Goal: Task Accomplishment & Management: Complete application form

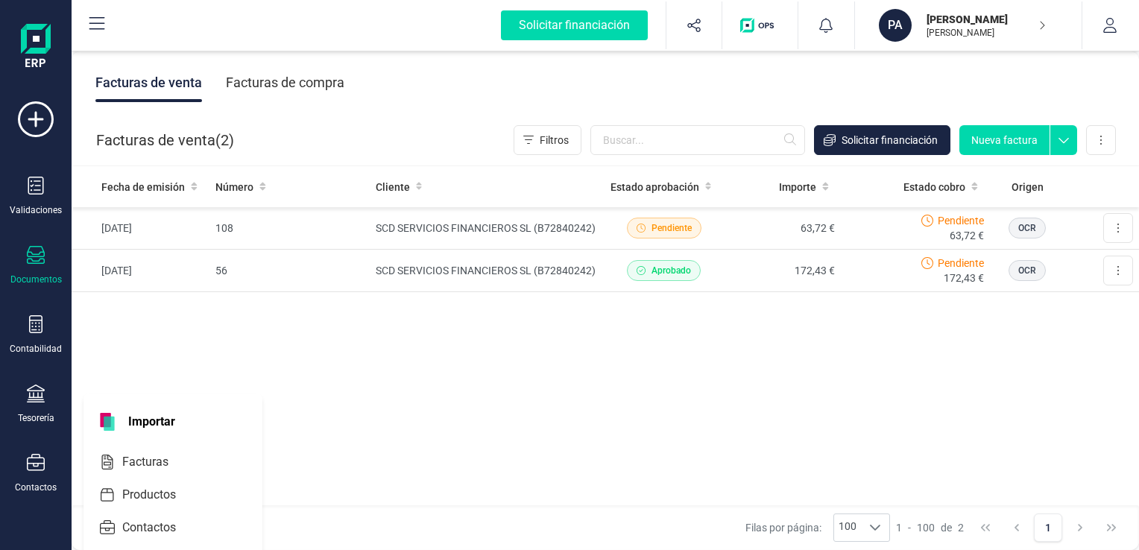
scroll to position [189, 0]
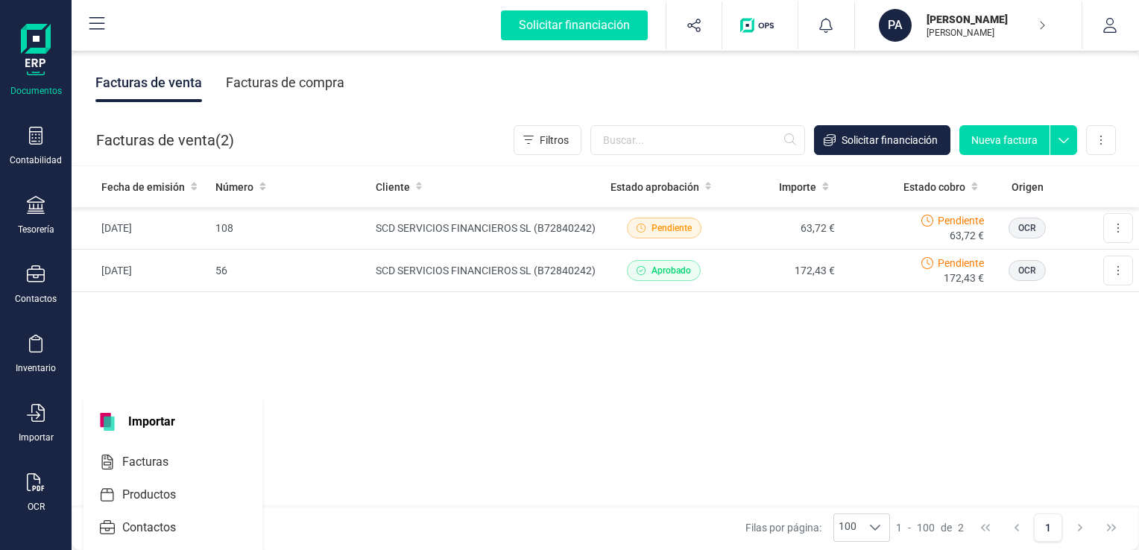
click at [145, 417] on span "Importar" at bounding box center [151, 422] width 65 height 18
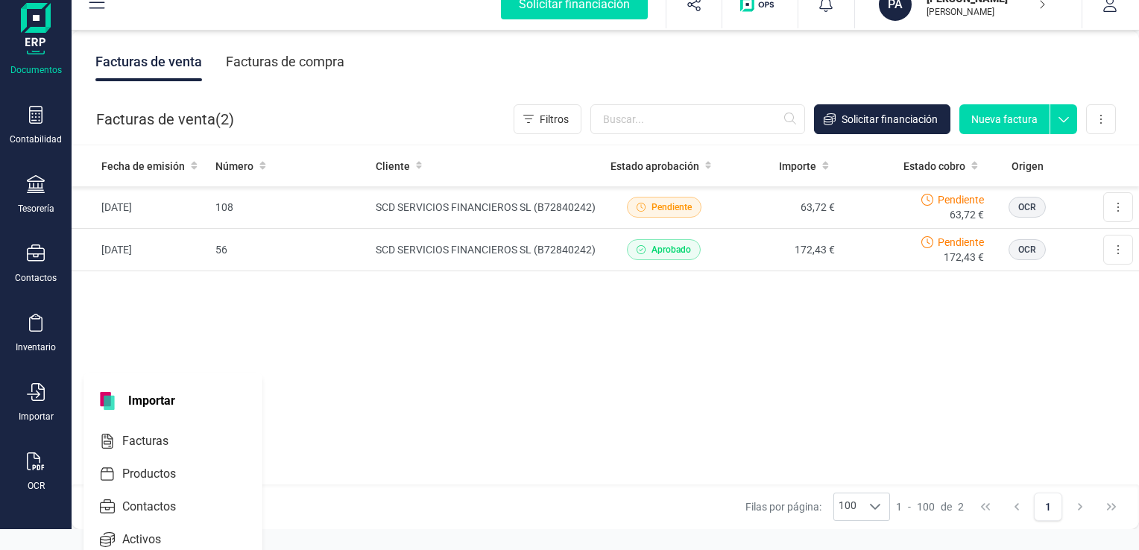
scroll to position [39, 0]
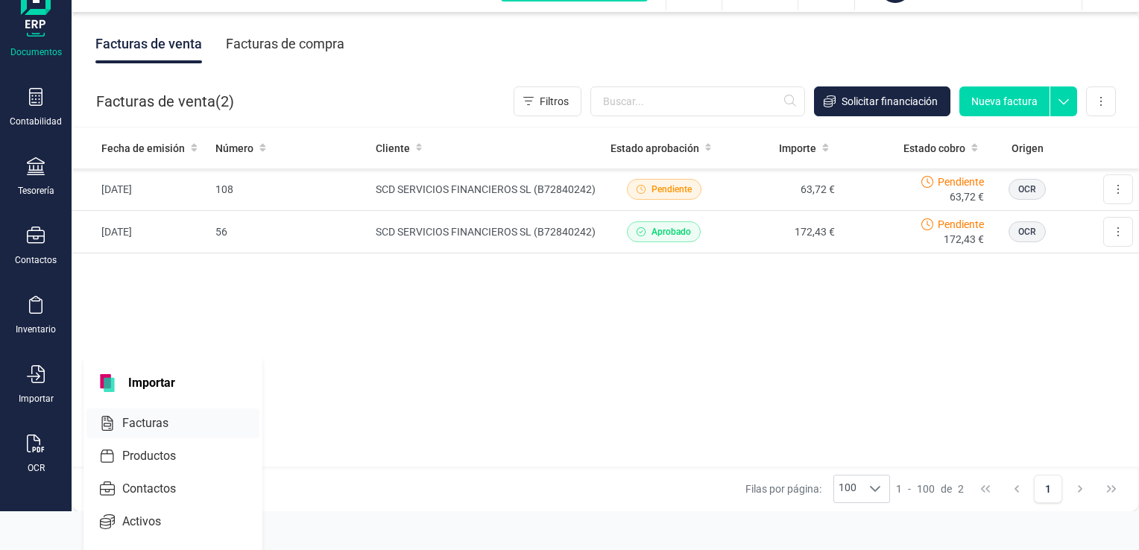
click at [152, 421] on span "Facturas" at bounding box center [155, 424] width 79 height 18
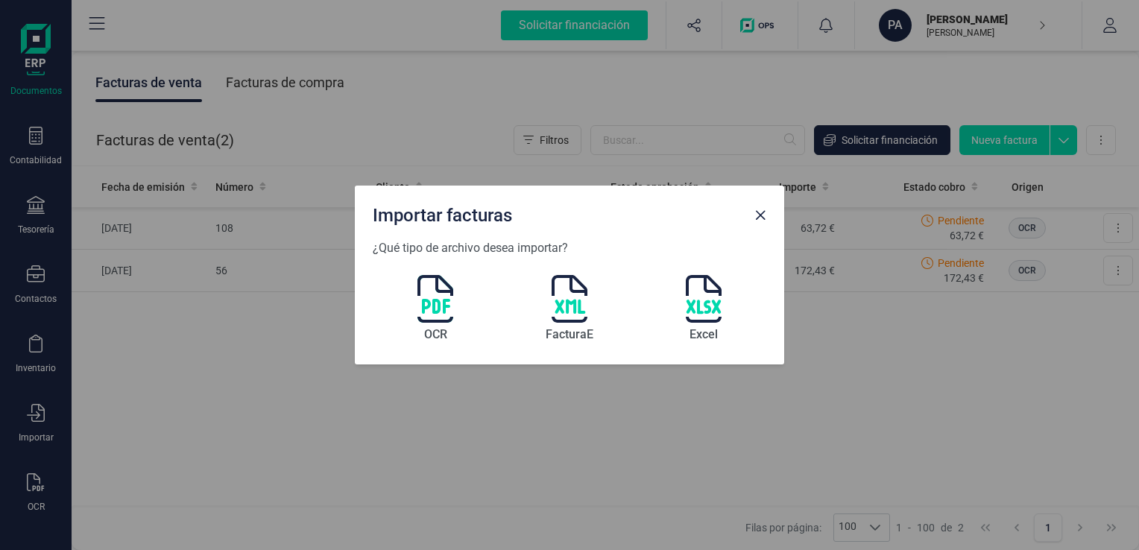
click at [443, 295] on img at bounding box center [435, 299] width 36 height 48
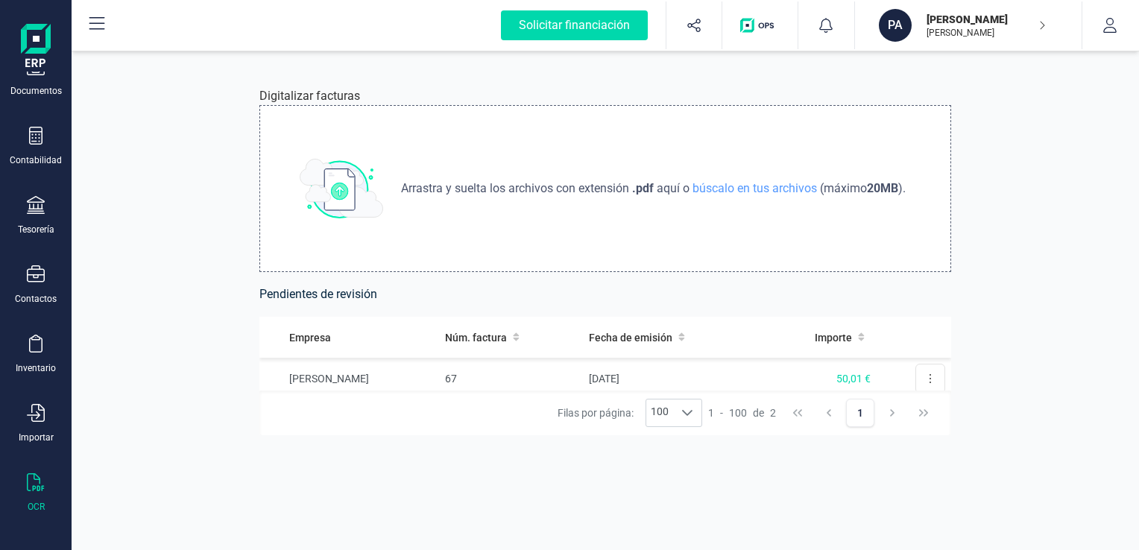
click at [617, 186] on span "Arrastra y suelta los archivos con extensión" at bounding box center [516, 189] width 231 height 18
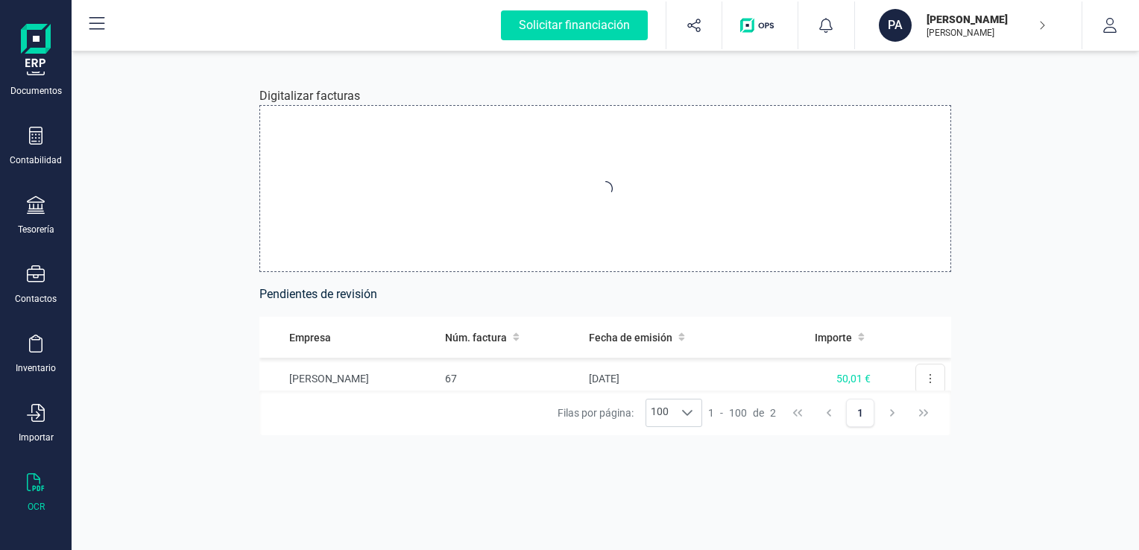
type input "C:\fakepath\2024-67(0)(1).pdf"
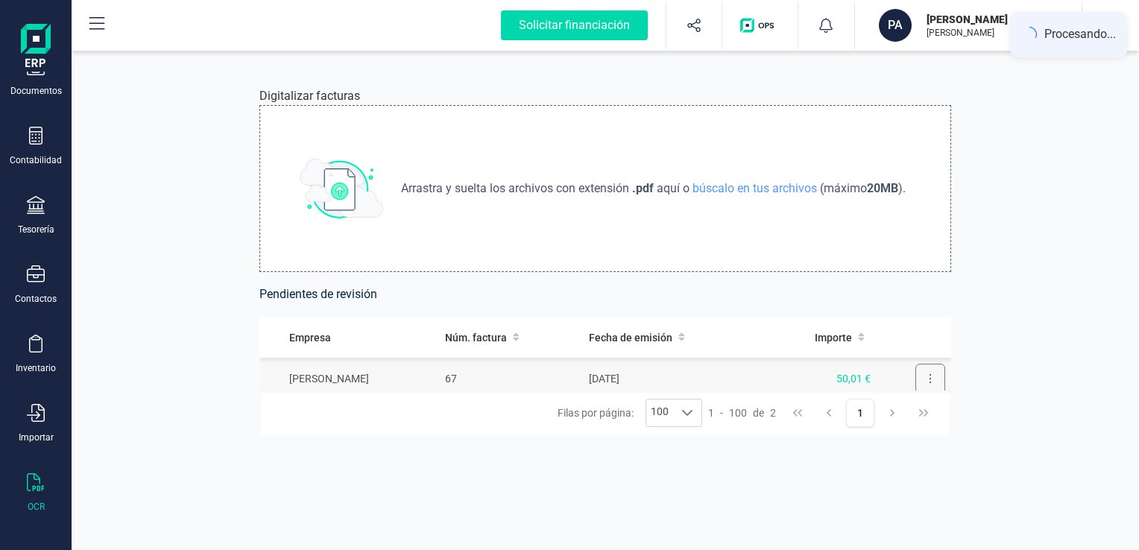
click at [930, 375] on icon at bounding box center [930, 378] width 1 height 9
click at [929, 380] on icon at bounding box center [930, 379] width 3 height 12
click at [916, 378] on button at bounding box center [931, 379] width 30 height 30
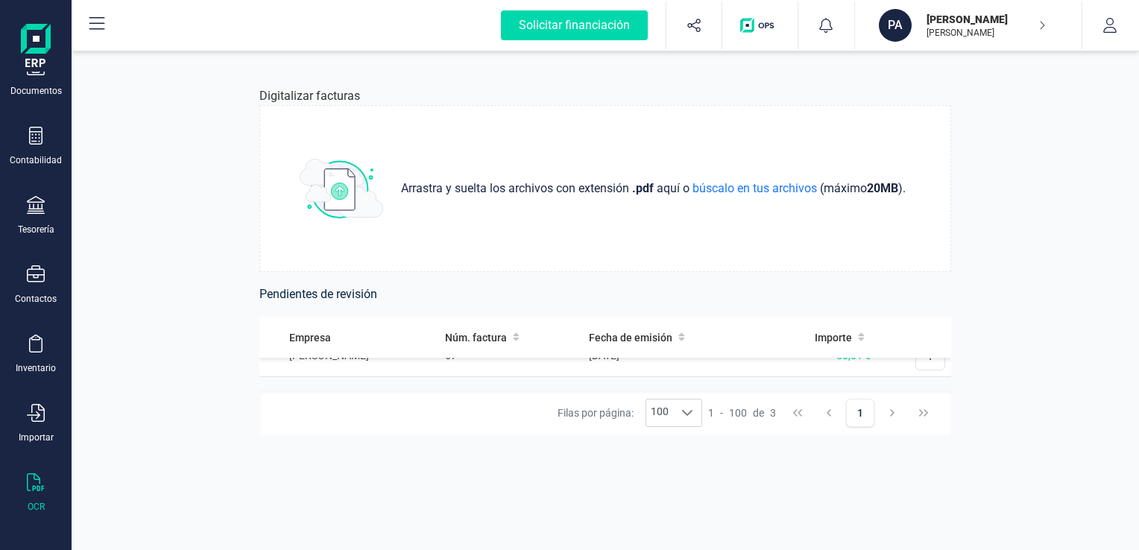
scroll to position [95, 0]
click at [929, 370] on icon at bounding box center [930, 369] width 3 height 12
click at [929, 369] on icon at bounding box center [930, 369] width 3 height 12
click at [929, 367] on icon at bounding box center [930, 369] width 3 height 12
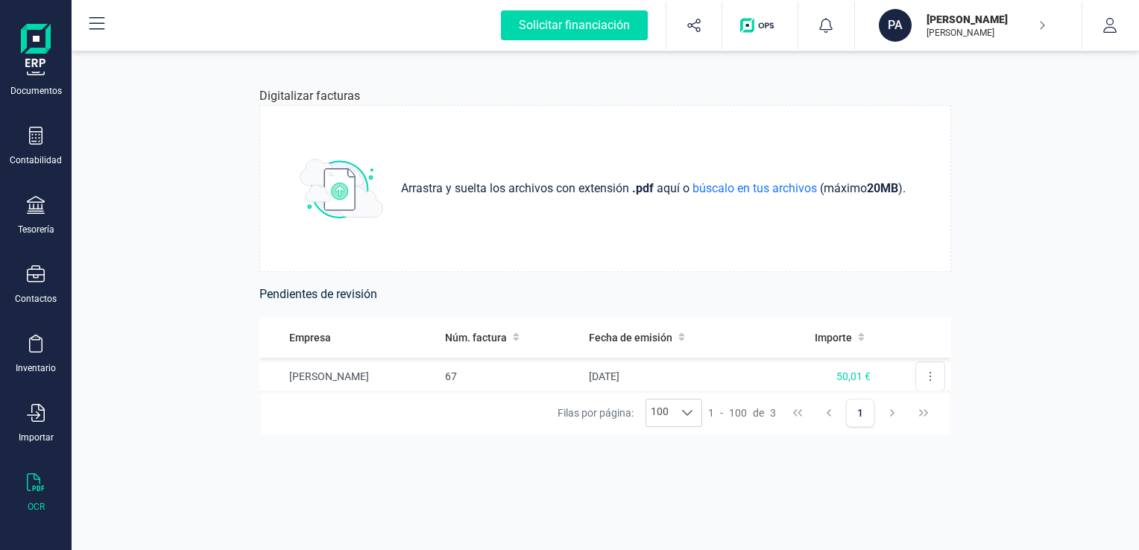
scroll to position [35, 0]
click at [918, 379] on button at bounding box center [931, 386] width 30 height 30
click at [929, 380] on icon at bounding box center [930, 386] width 3 height 12
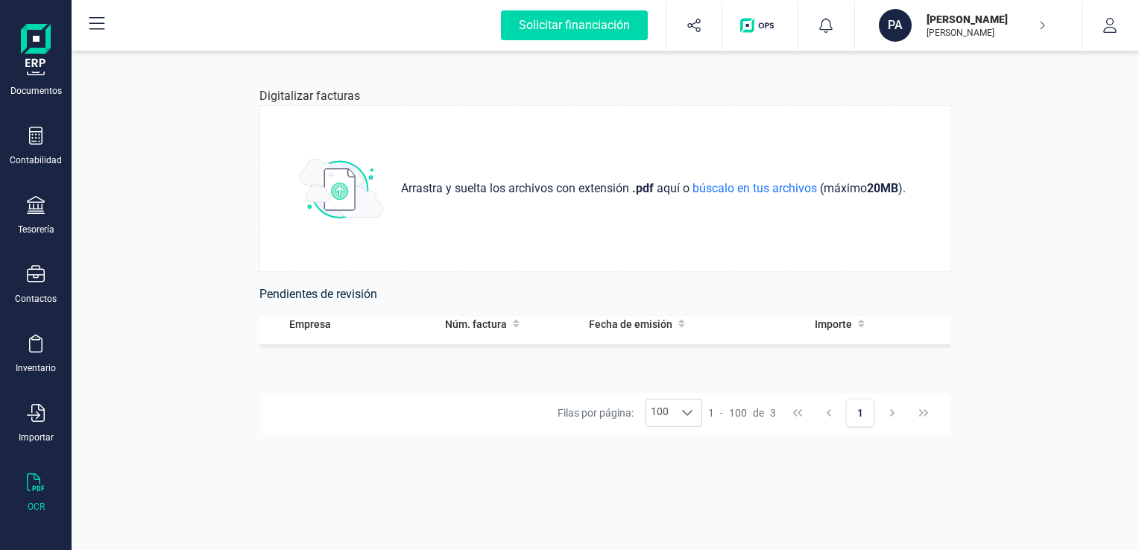
scroll to position [154, 0]
click at [38, 129] on icon at bounding box center [36, 136] width 18 height 18
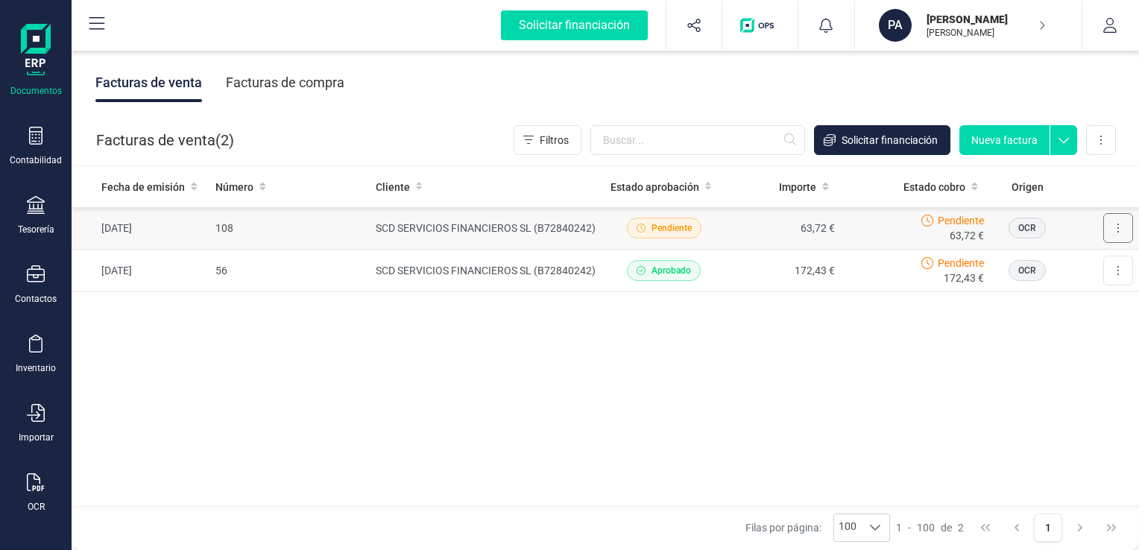
click at [1118, 227] on icon at bounding box center [1118, 228] width 3 height 12
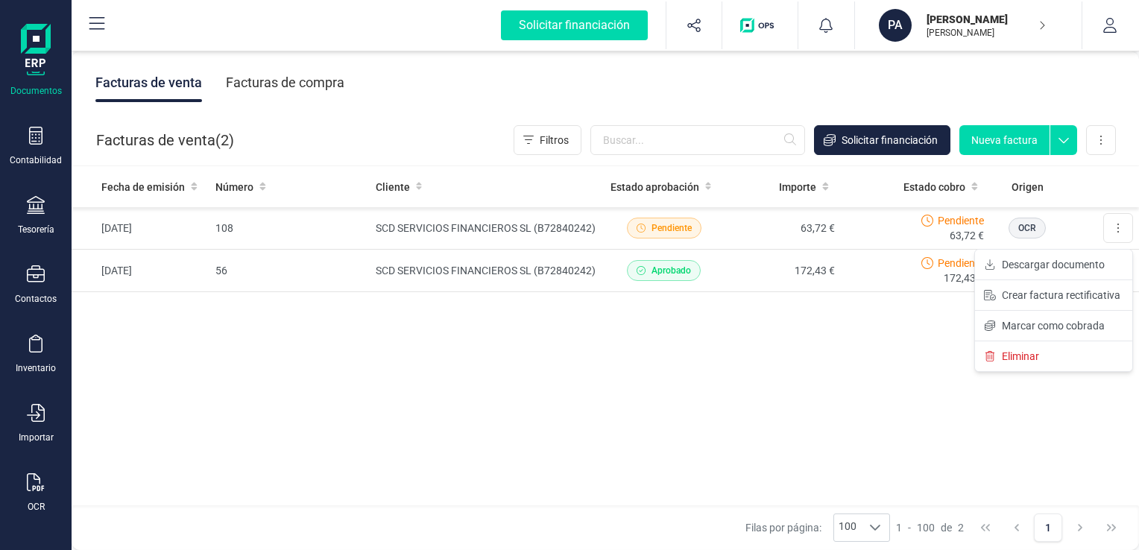
click at [656, 422] on div "Fecha de emisión Número Cliente Estado aprobación Importe Estado cobro Origen […" at bounding box center [606, 336] width 1068 height 341
click at [1021, 230] on span "OCR" at bounding box center [1027, 227] width 18 height 13
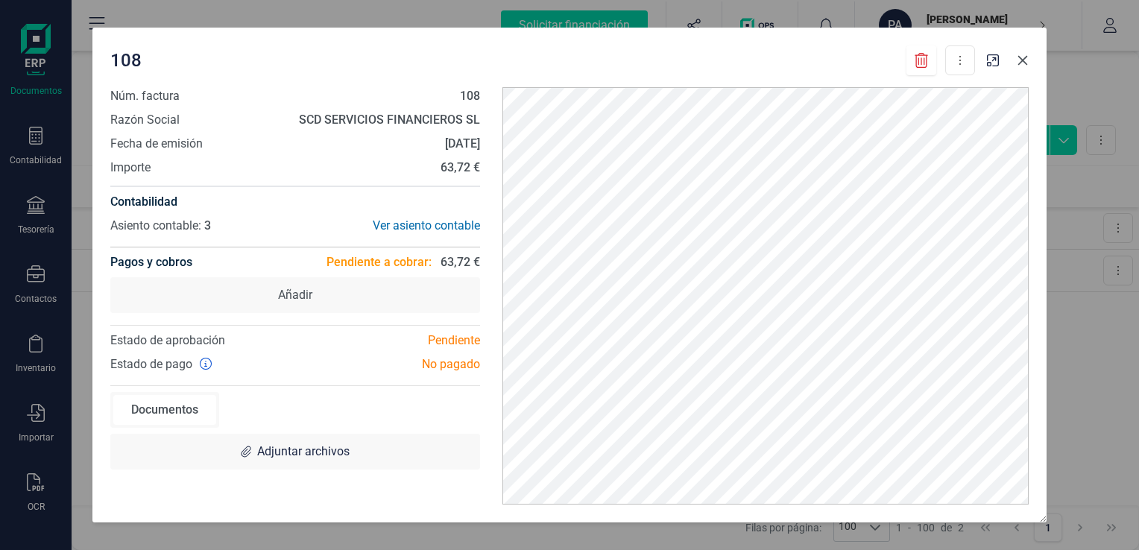
click at [1023, 62] on icon "Close" at bounding box center [1023, 60] width 12 height 12
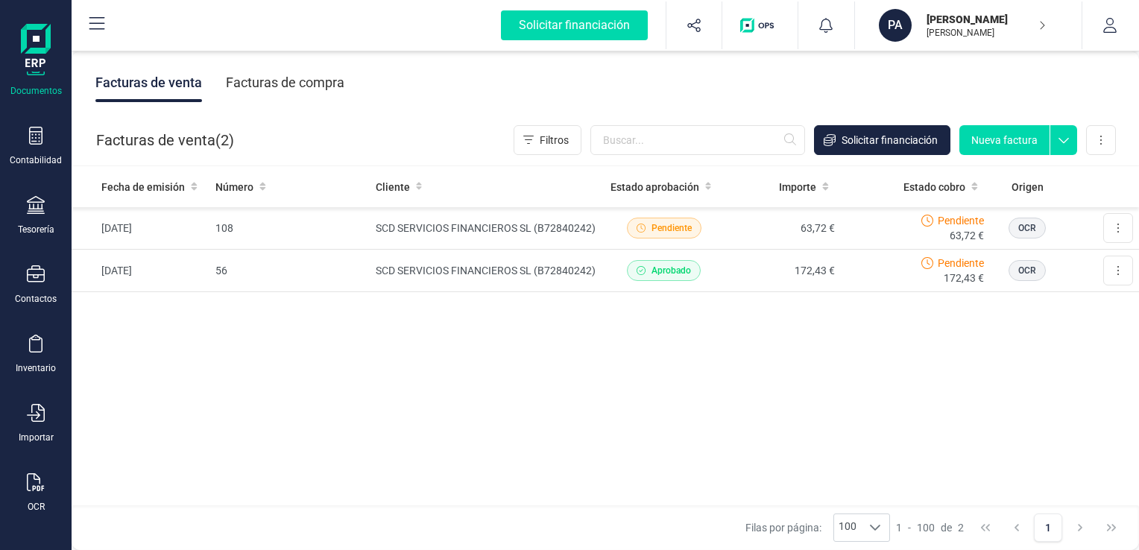
click at [1002, 144] on button "Nueva factura" at bounding box center [1005, 140] width 90 height 30
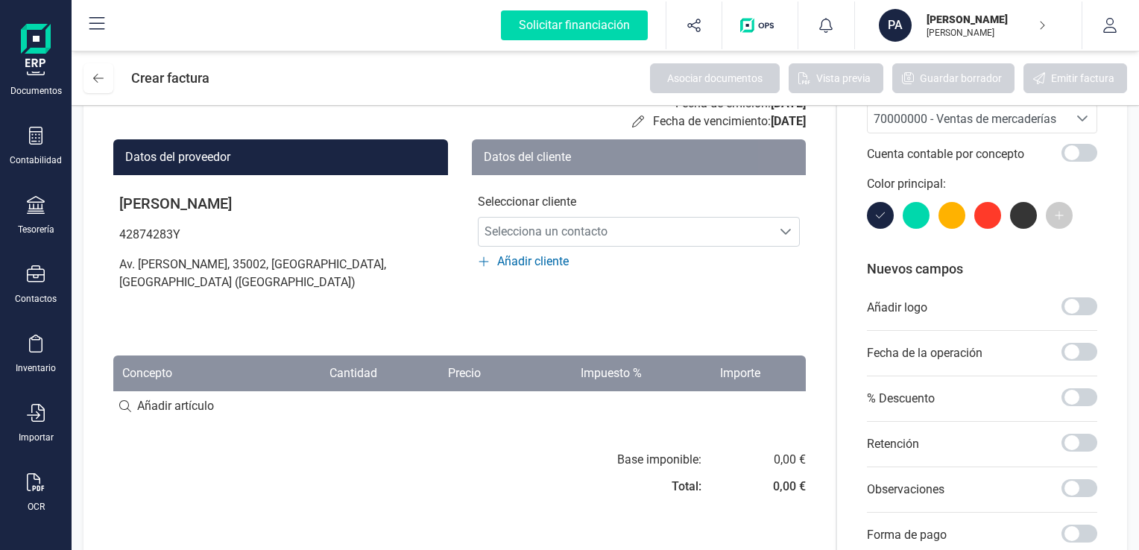
scroll to position [66, 0]
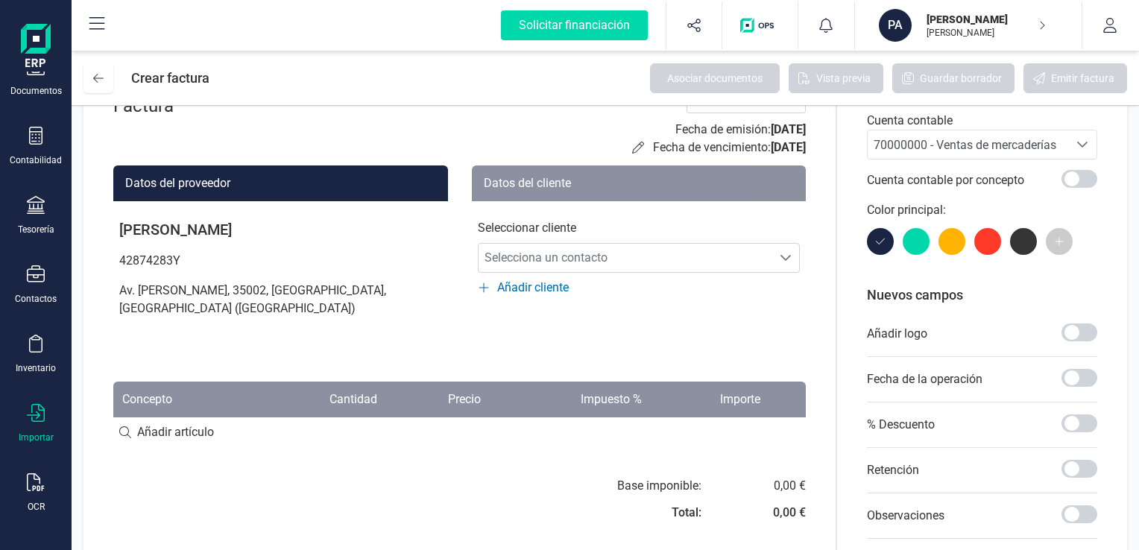
click at [40, 410] on icon at bounding box center [36, 413] width 18 height 18
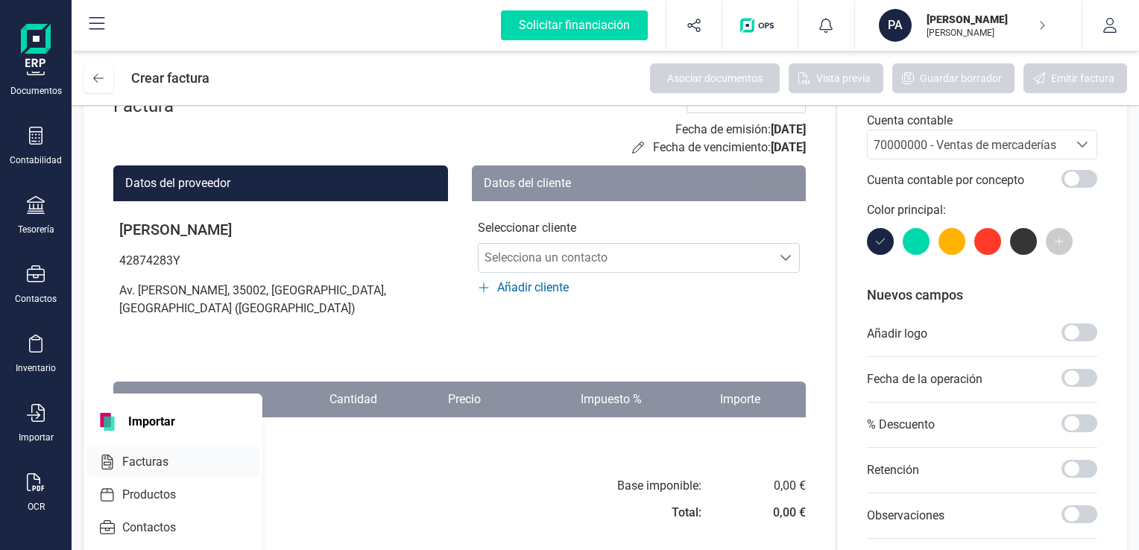
click at [150, 455] on span "Facturas" at bounding box center [155, 462] width 79 height 18
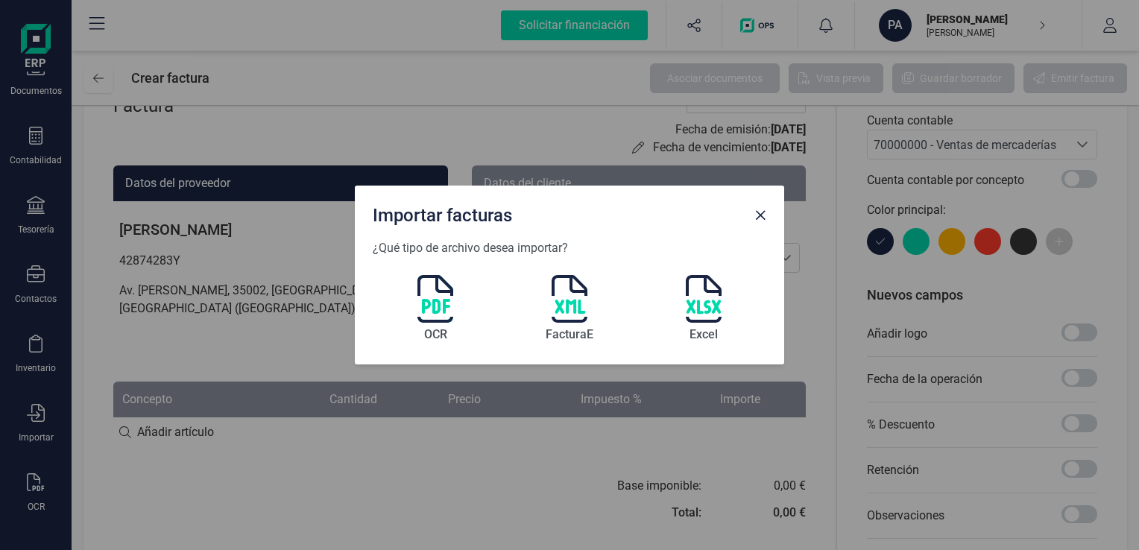
click at [440, 297] on img at bounding box center [435, 299] width 36 height 48
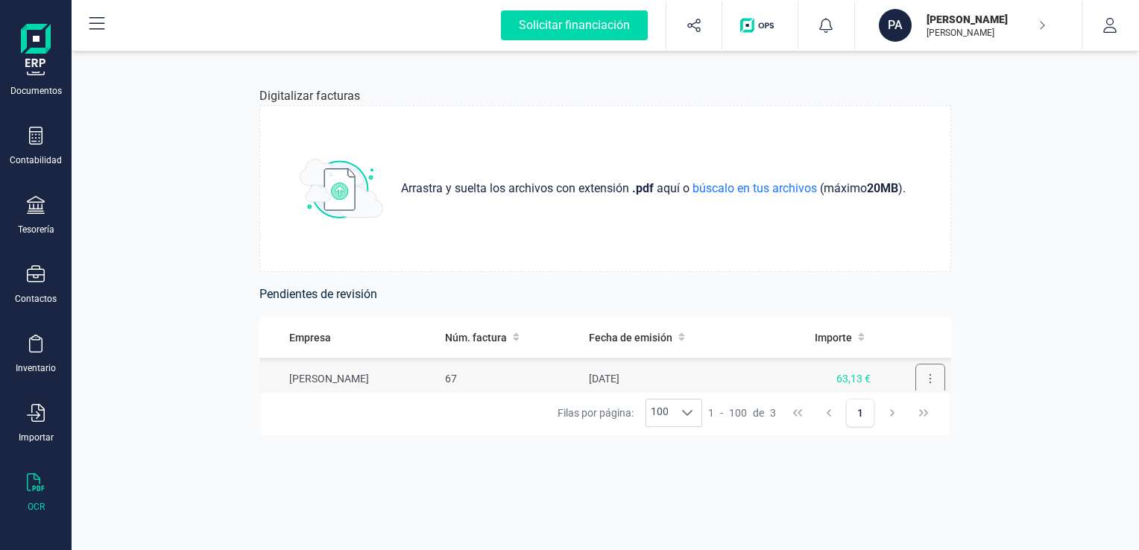
click at [929, 376] on icon at bounding box center [930, 379] width 3 height 12
click at [893, 359] on span "Revisar factura" at bounding box center [894, 355] width 71 height 15
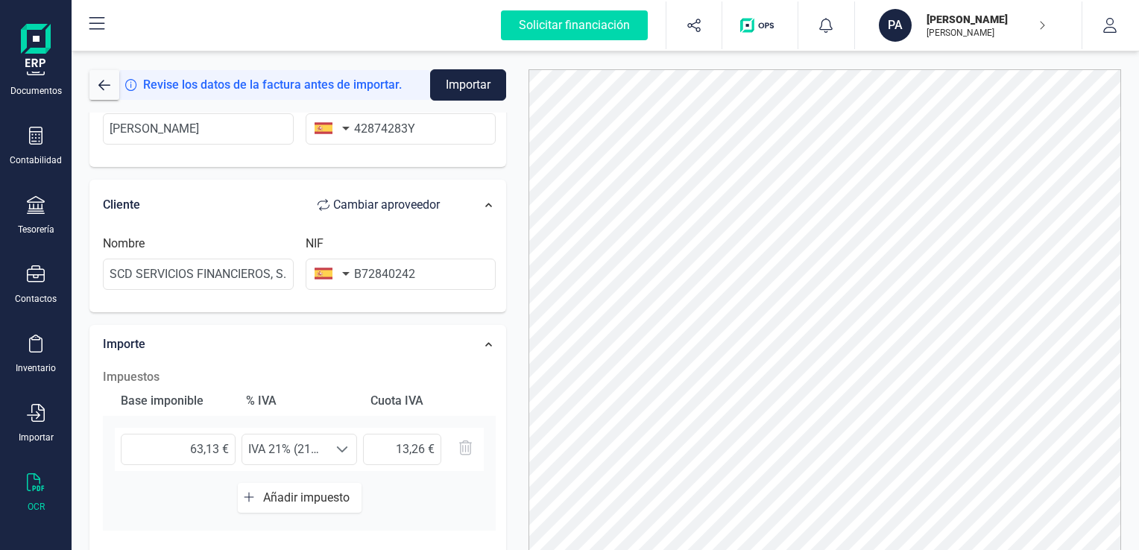
scroll to position [298, 0]
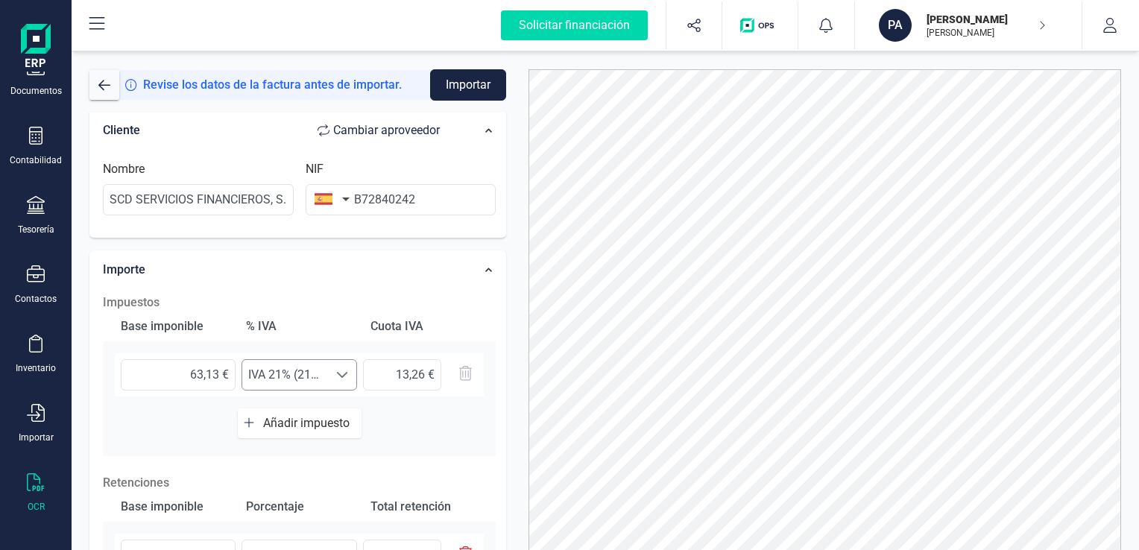
click at [342, 374] on span at bounding box center [342, 375] width 12 height 12
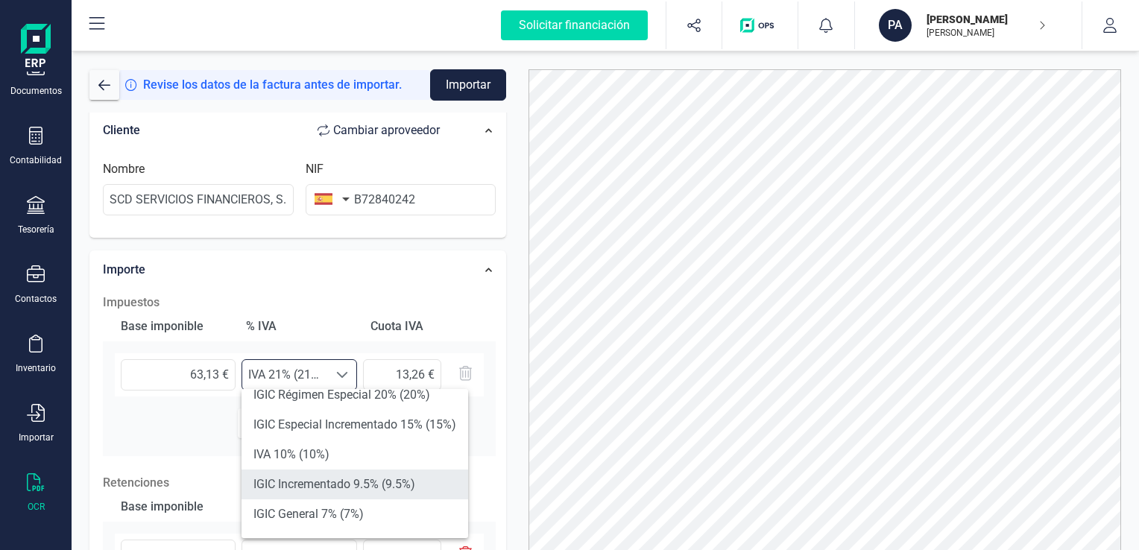
scroll to position [310, 0]
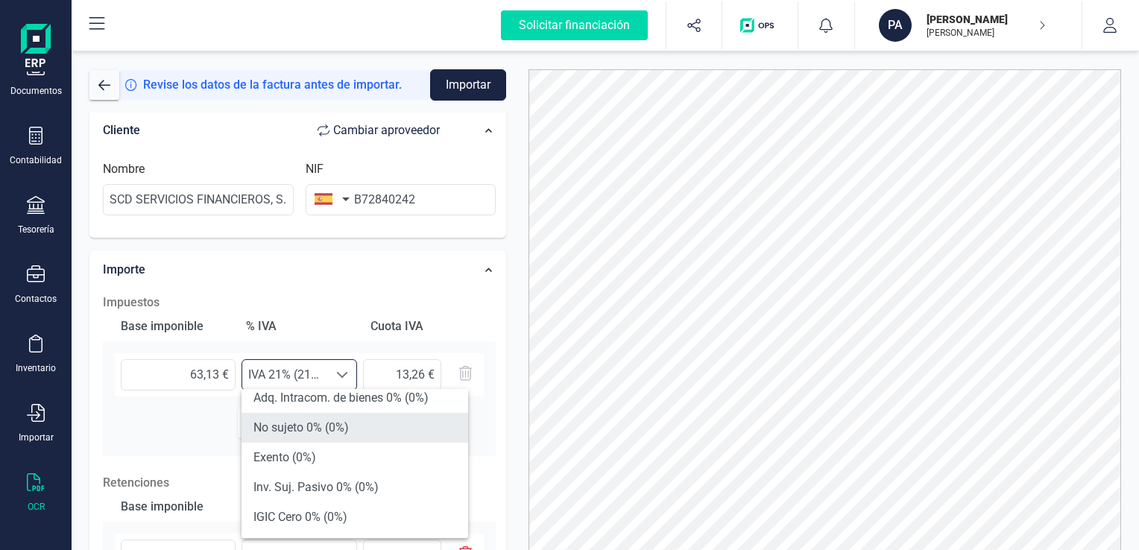
click at [313, 432] on li "No sujeto 0% (0%)" at bounding box center [355, 428] width 227 height 30
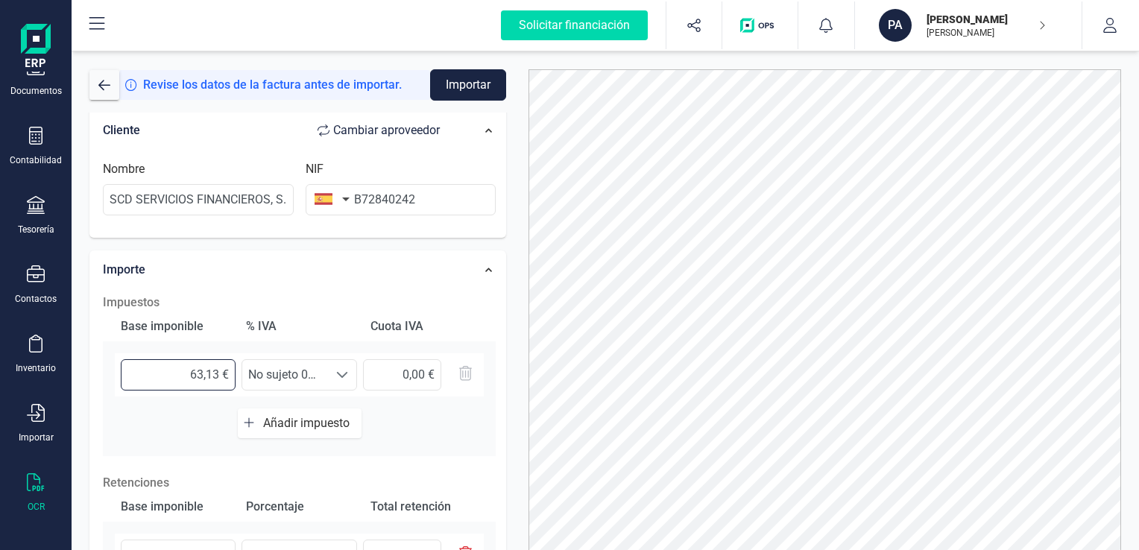
drag, startPoint x: 218, startPoint y: 371, endPoint x: 176, endPoint y: 371, distance: 42.5
click at [176, 371] on input "63,13 €" at bounding box center [178, 374] width 115 height 31
type input "74,27 €"
click at [406, 410] on div "Base imponible % IVA Cuota IVA 74,27 € Seleccione un % No sujeto 0% (0%) No suj…" at bounding box center [299, 384] width 393 height 145
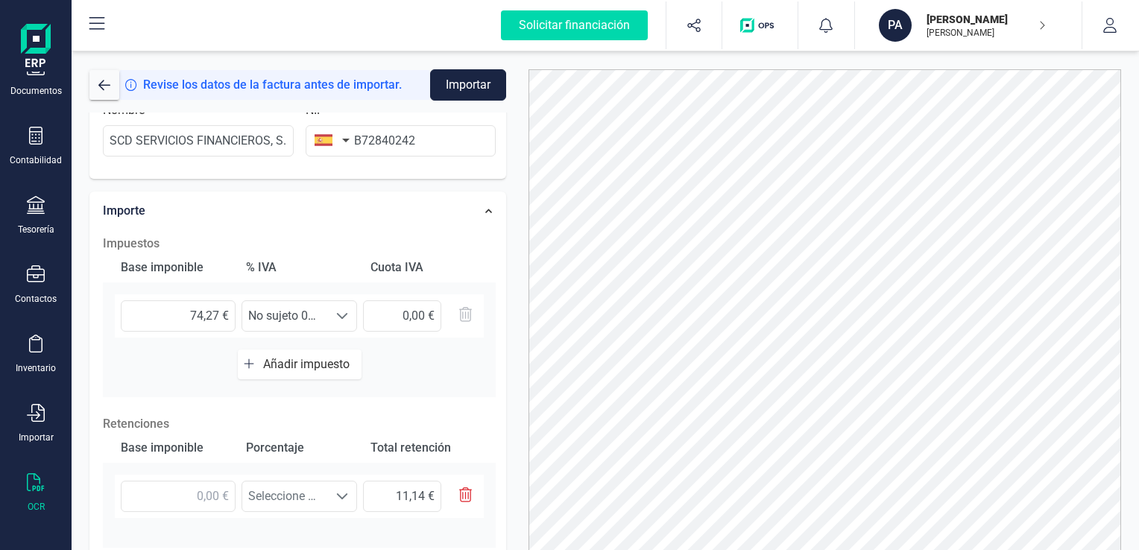
scroll to position [447, 0]
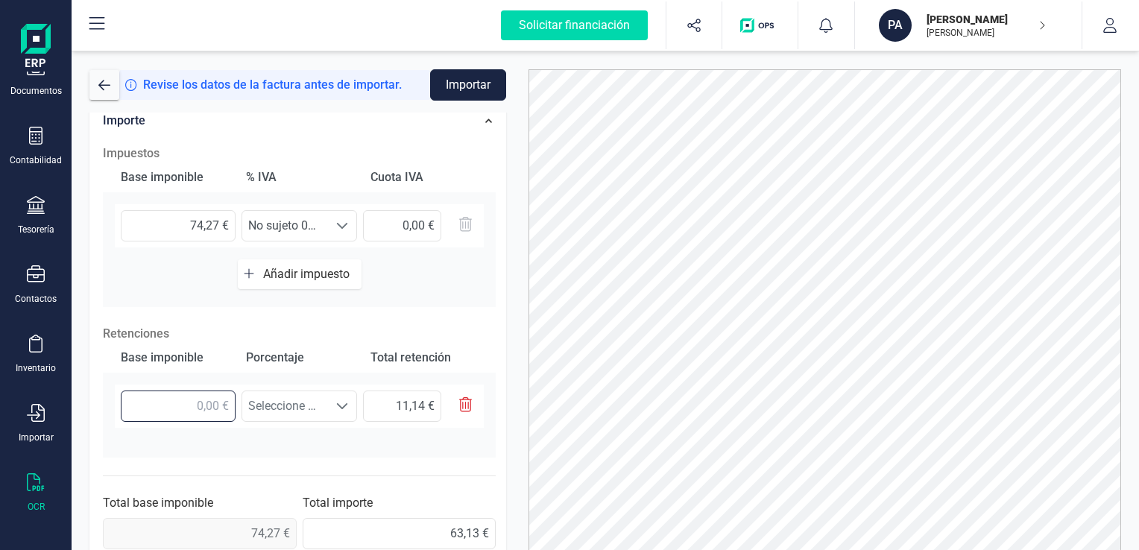
drag, startPoint x: 215, startPoint y: 407, endPoint x: 187, endPoint y: 405, distance: 28.4
click at [187, 405] on input "text" at bounding box center [178, 406] width 115 height 31
click at [166, 406] on input "text" at bounding box center [178, 406] width 115 height 31
type input "7,00 €"
type input "1,05 €"
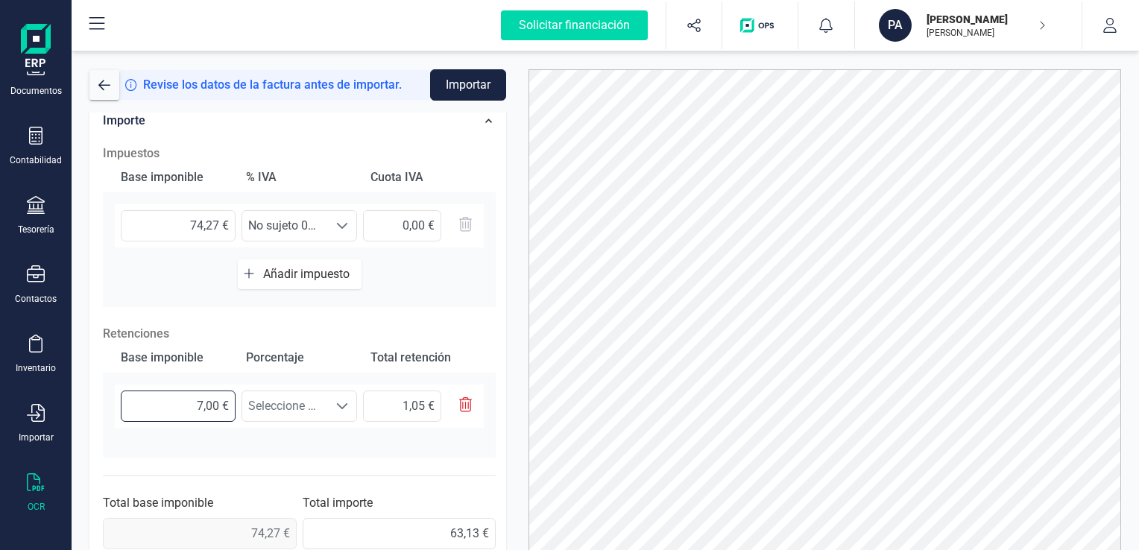
type input "74,00 €"
type input "11,10 €"
type input "74,20 €"
type input "11,13 €"
type input "74,27 €"
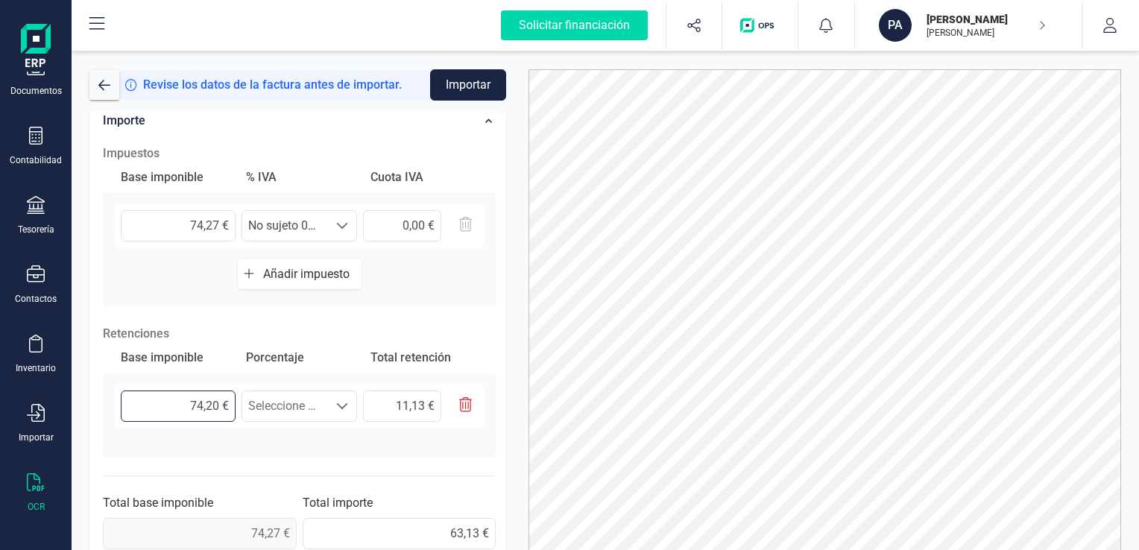
type input "11,14 €"
click at [339, 404] on span at bounding box center [342, 406] width 12 height 12
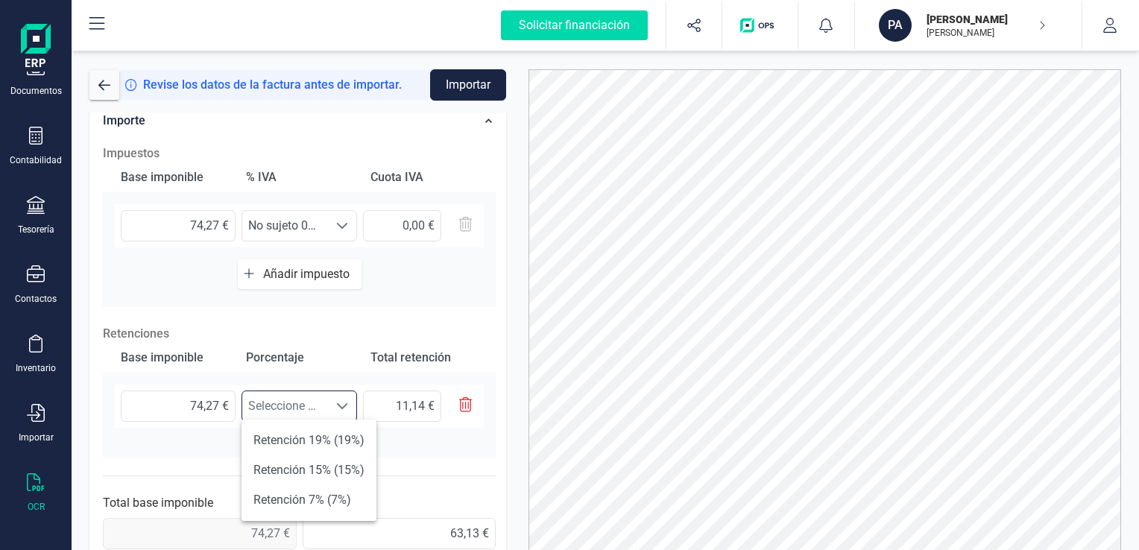
scroll to position [9, 65]
click at [316, 472] on li "Retención 15% (15%)" at bounding box center [309, 471] width 135 height 30
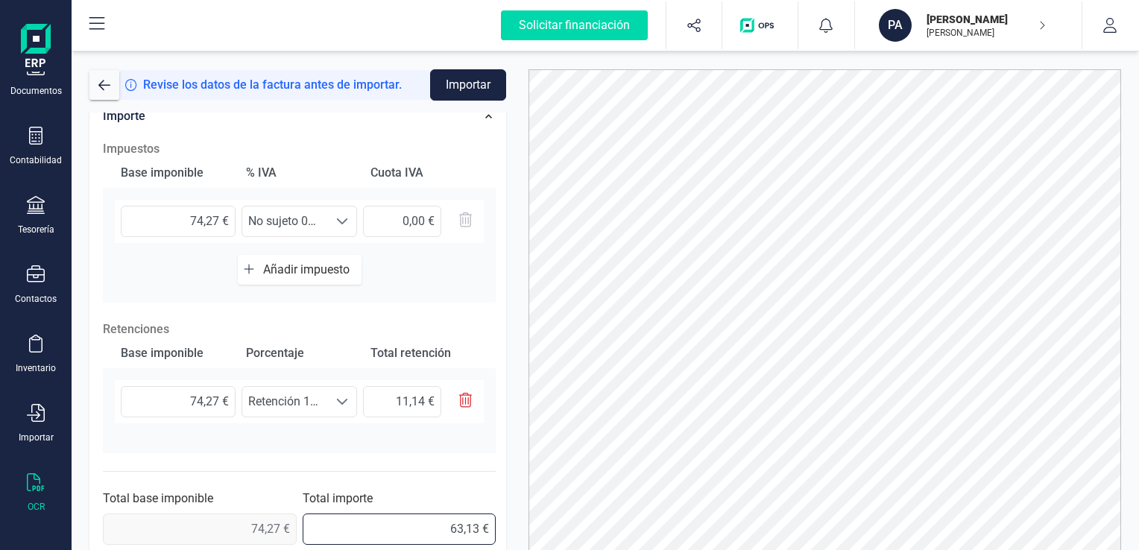
click at [362, 530] on input "63,13 €" at bounding box center [400, 529] width 194 height 31
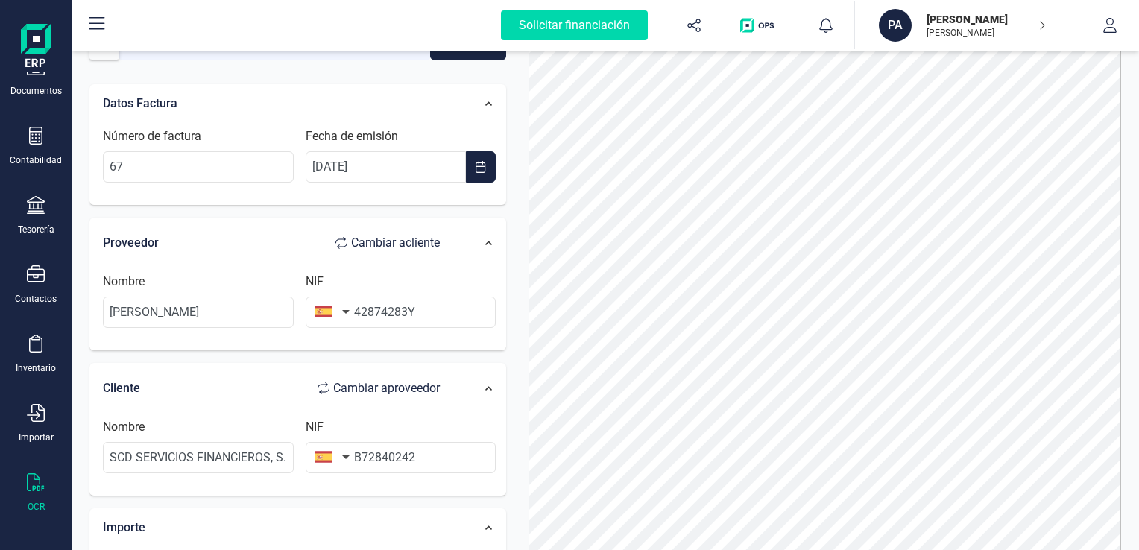
scroll to position [0, 0]
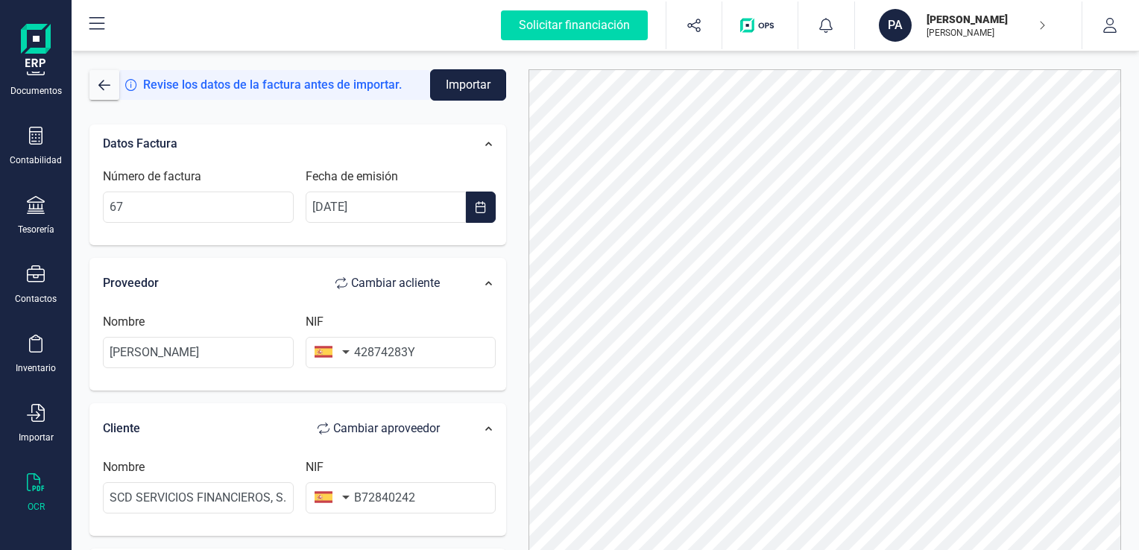
click at [465, 83] on button "Importar" at bounding box center [468, 84] width 76 height 31
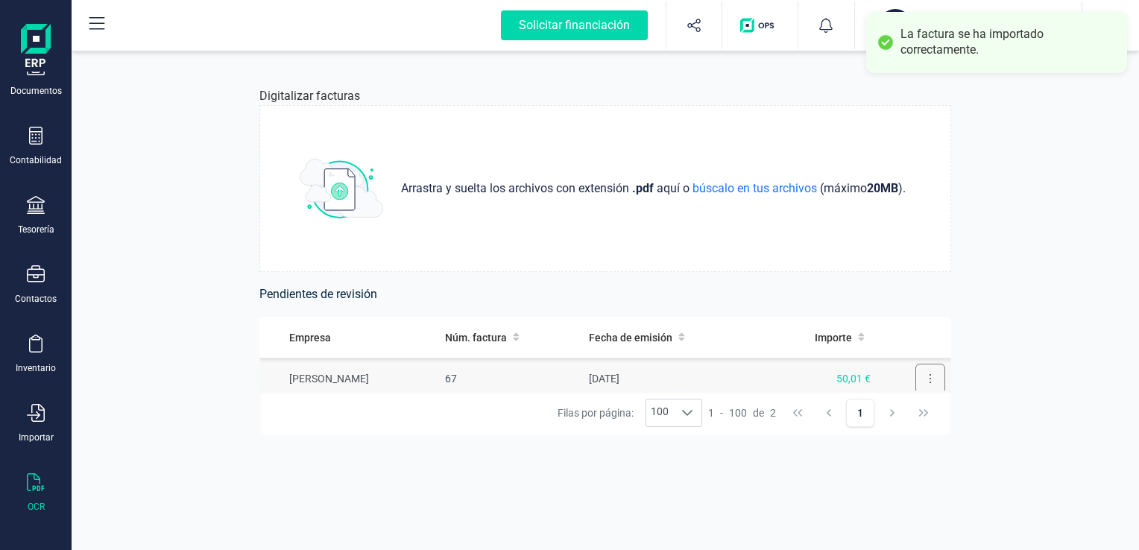
click at [929, 380] on icon at bounding box center [930, 379] width 3 height 12
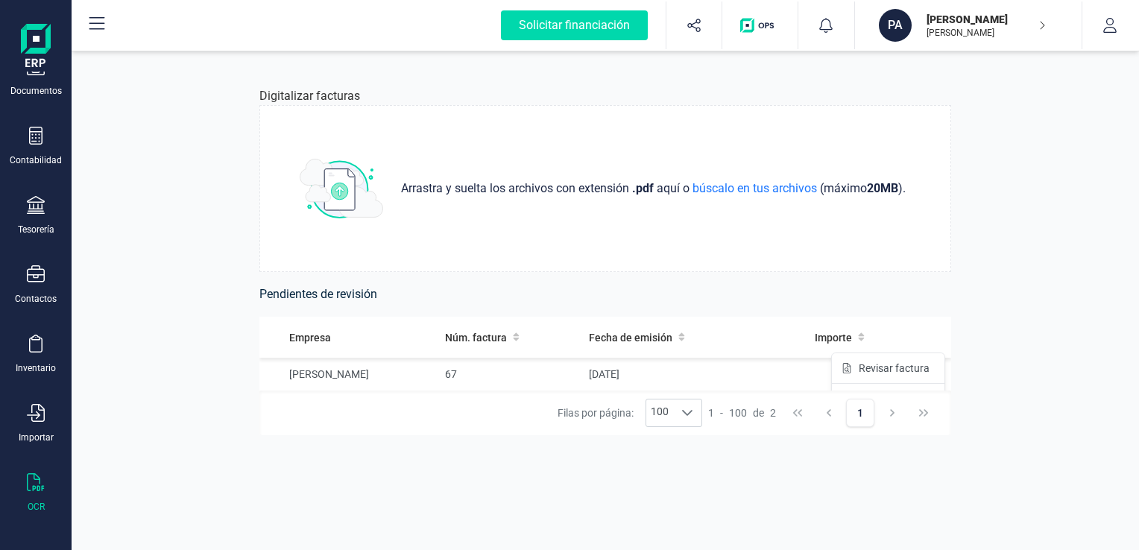
scroll to position [60, 0]
click at [895, 385] on span "Eliminar factura" at bounding box center [896, 386] width 74 height 15
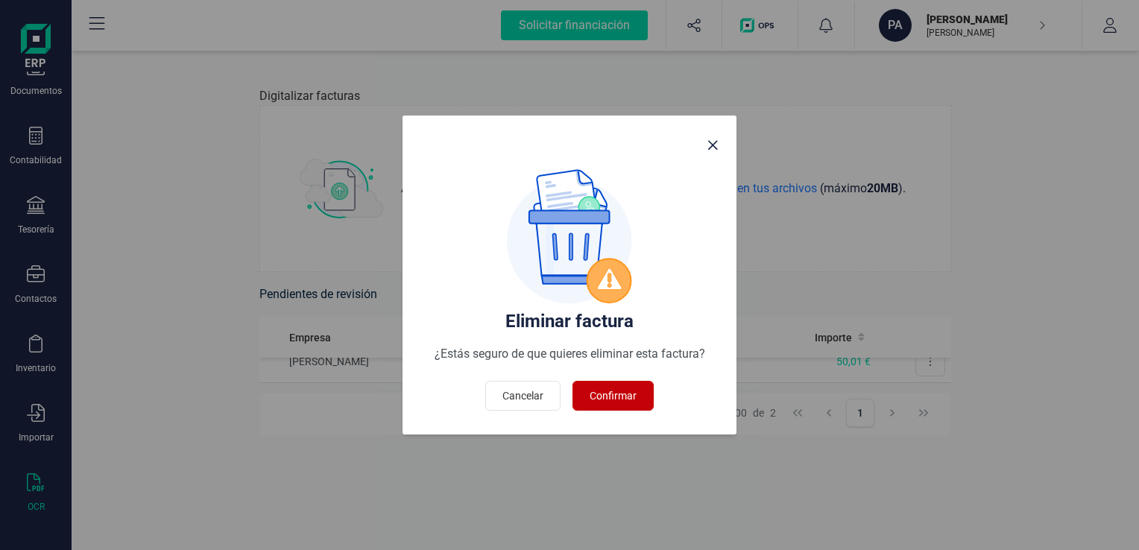
click at [599, 392] on span "Confirmar" at bounding box center [613, 395] width 47 height 15
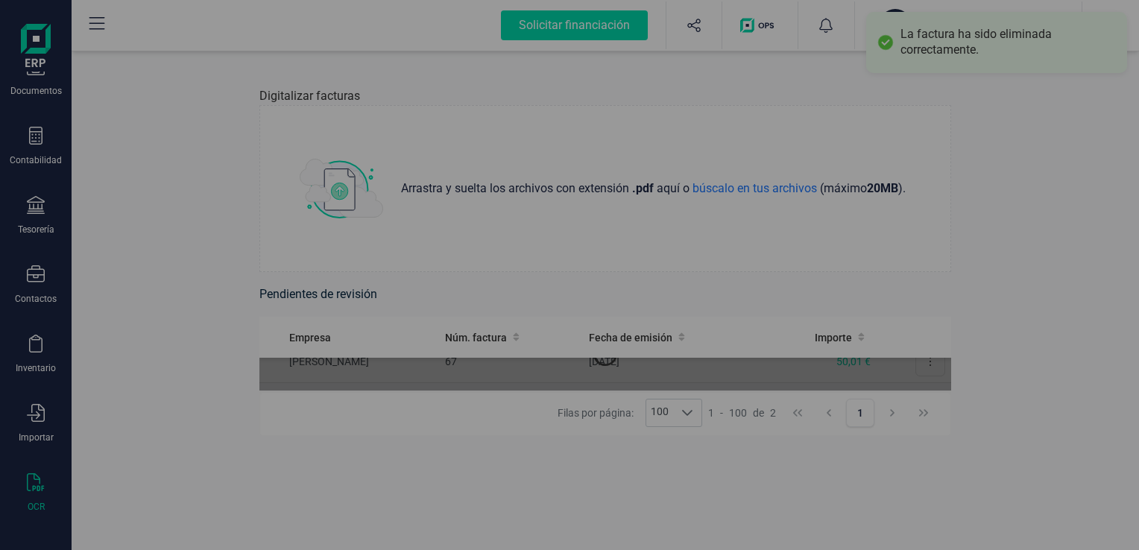
scroll to position [18, 0]
